Goal: Answer question/provide support: Share knowledge or assist other users

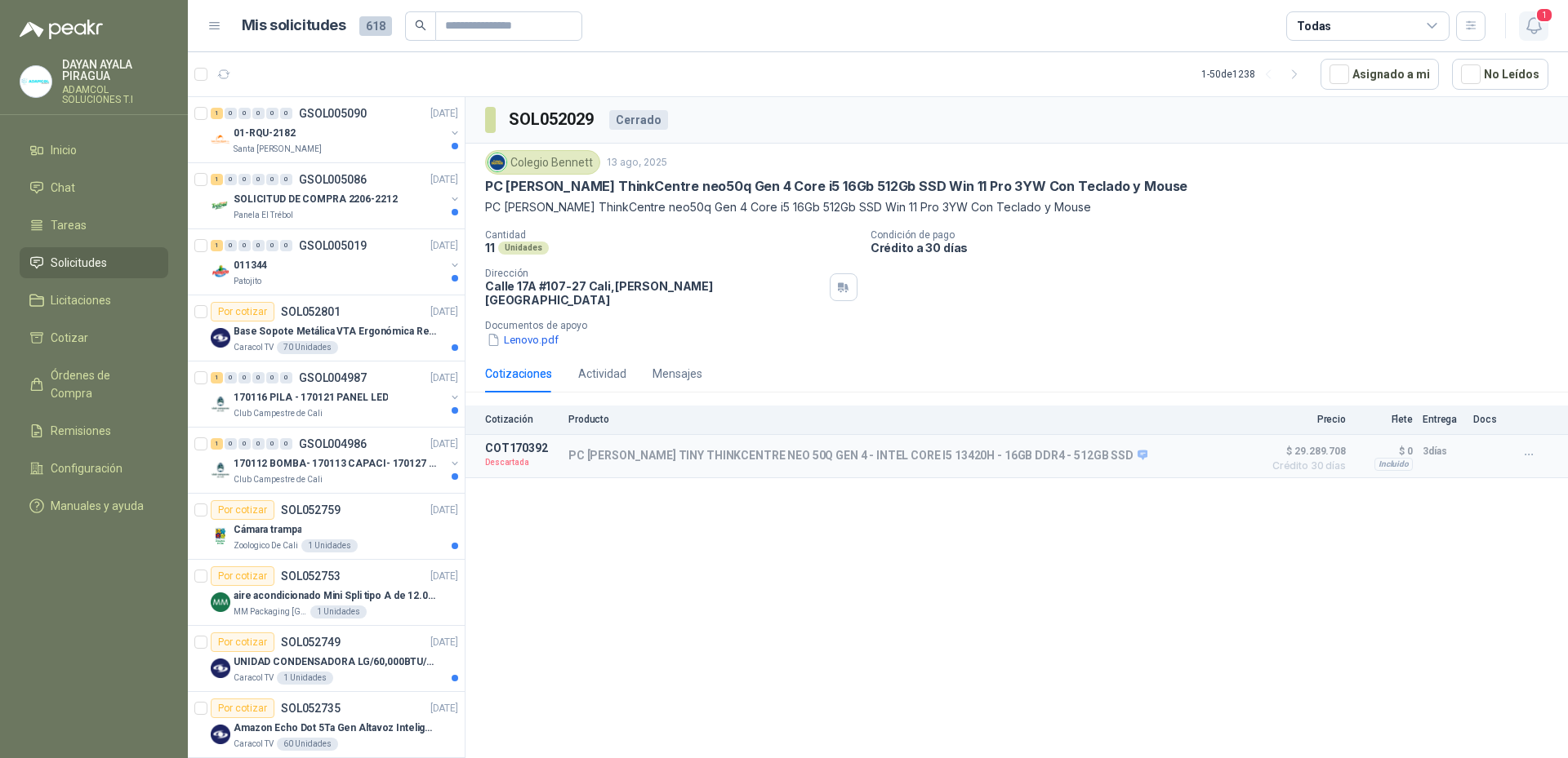
click at [1523, 32] on icon "button" at bounding box center [1533, 25] width 20 height 20
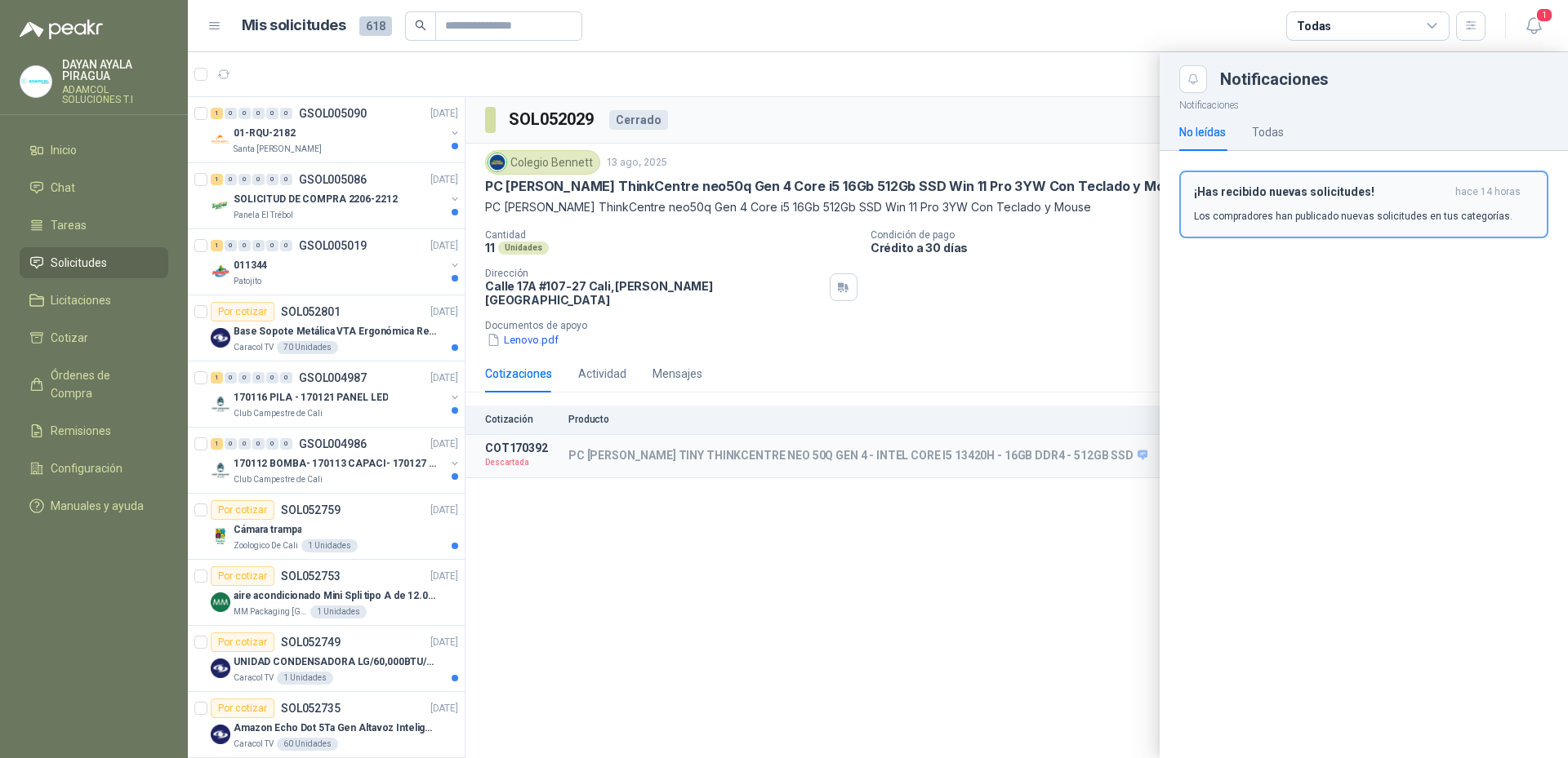
click at [1311, 204] on div "¡Has recibido nuevas solicitudes! hace 14 horas Los compradores han publicado n…" at bounding box center [1363, 204] width 339 height 38
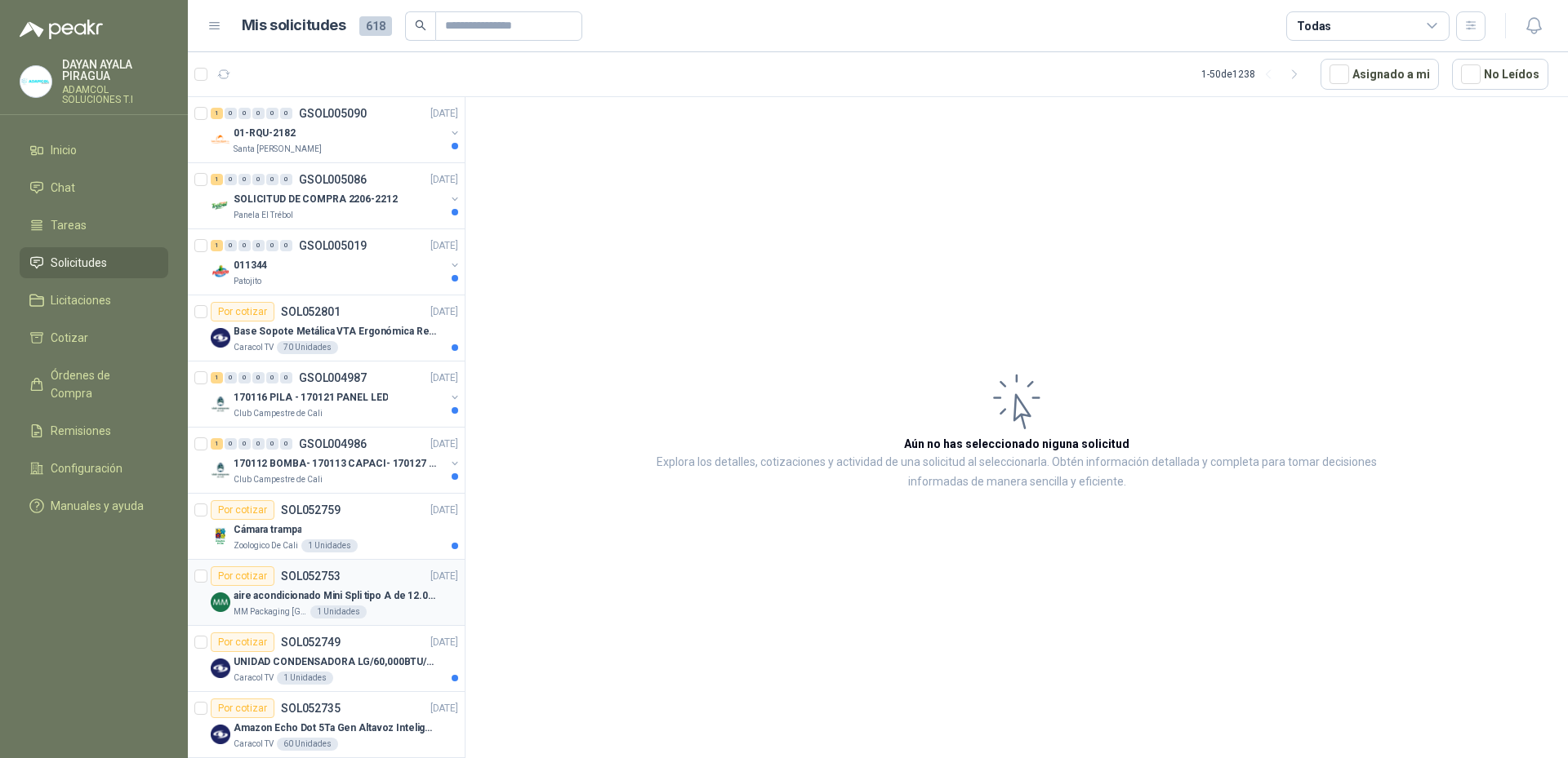
click at [396, 598] on p "aire acondicionado Mini Spli tipo A de 12.000 BTU." at bounding box center [335, 597] width 203 height 16
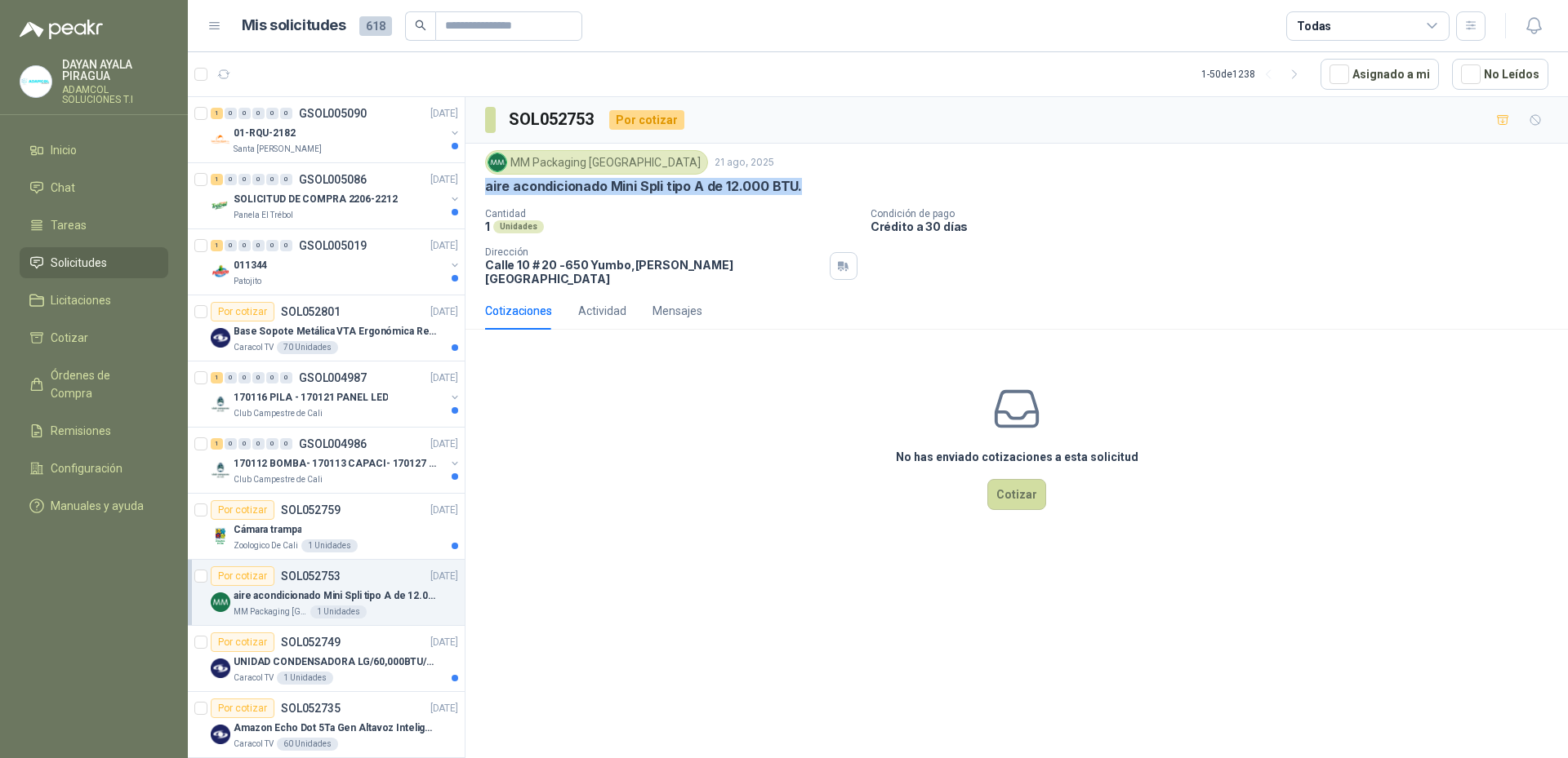
drag, startPoint x: 820, startPoint y: 194, endPoint x: 487, endPoint y: 191, distance: 333.0
click at [487, 191] on div "aire acondicionado Mini Spli tipo A de 12.000 BTU." at bounding box center [1017, 187] width 1063 height 17
copy p "aire acondicionado Mini Spli tipo A de 12.000 BTU."
